Goal: Information Seeking & Learning: Find specific page/section

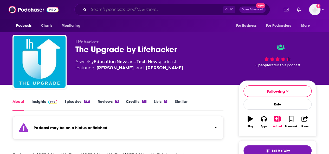
click at [102, 9] on input "Search podcasts, credits, & more..." at bounding box center [156, 9] width 134 height 8
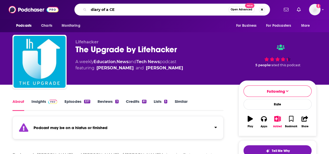
type input "diary of a CEO"
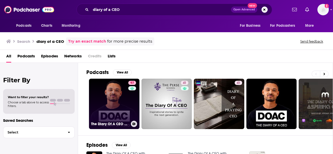
click at [108, 98] on link "97 The Diary Of A CEO with [PERSON_NAME]" at bounding box center [114, 104] width 51 height 51
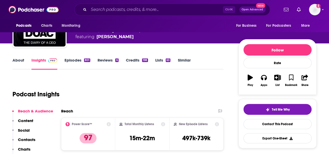
scroll to position [42, 0]
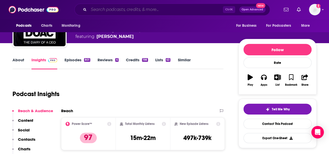
click at [107, 10] on input "Search podcasts, credits, & more..." at bounding box center [156, 9] width 134 height 8
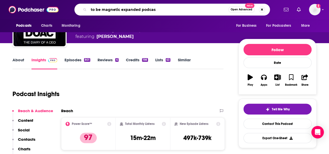
type input "to be magnetic expanded podcast"
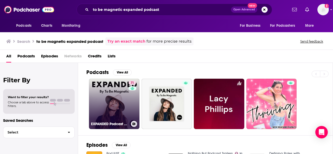
click at [116, 94] on link "71 EXPANDED Podcast by To Be Magnetic™" at bounding box center [114, 104] width 51 height 51
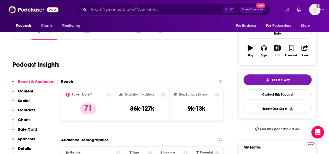
scroll to position [78, 0]
